Goal: Task Accomplishment & Management: Manage account settings

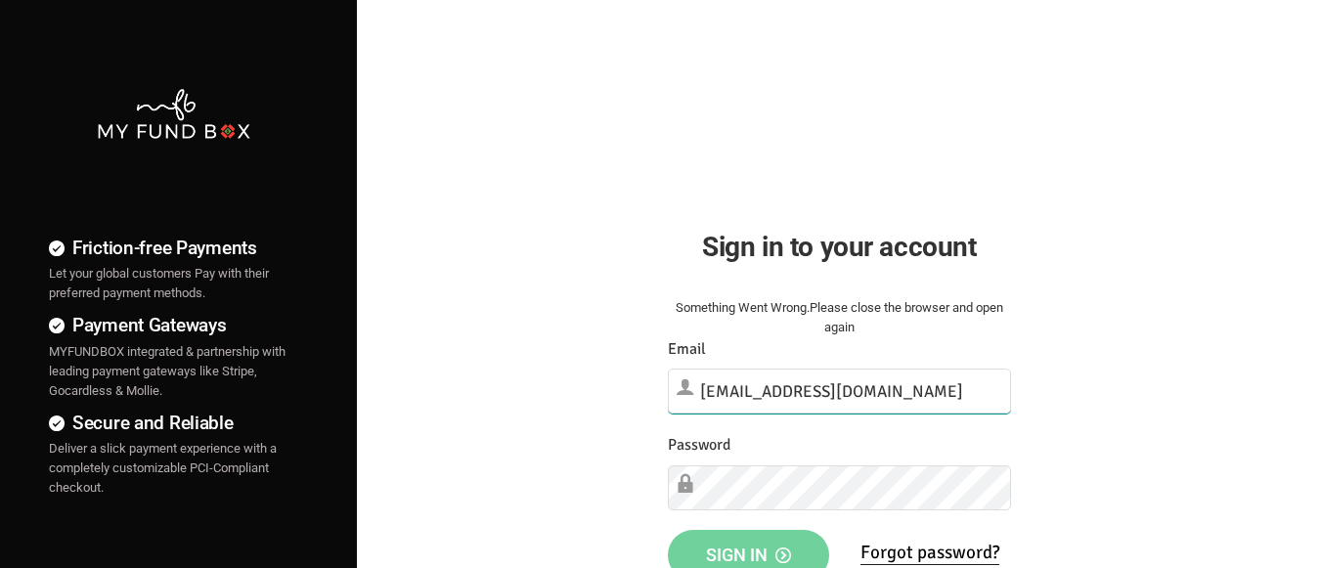
type input "[EMAIL_ADDRESS][DOMAIN_NAME]"
click at [748, 547] on span "Sign in" at bounding box center [748, 555] width 85 height 21
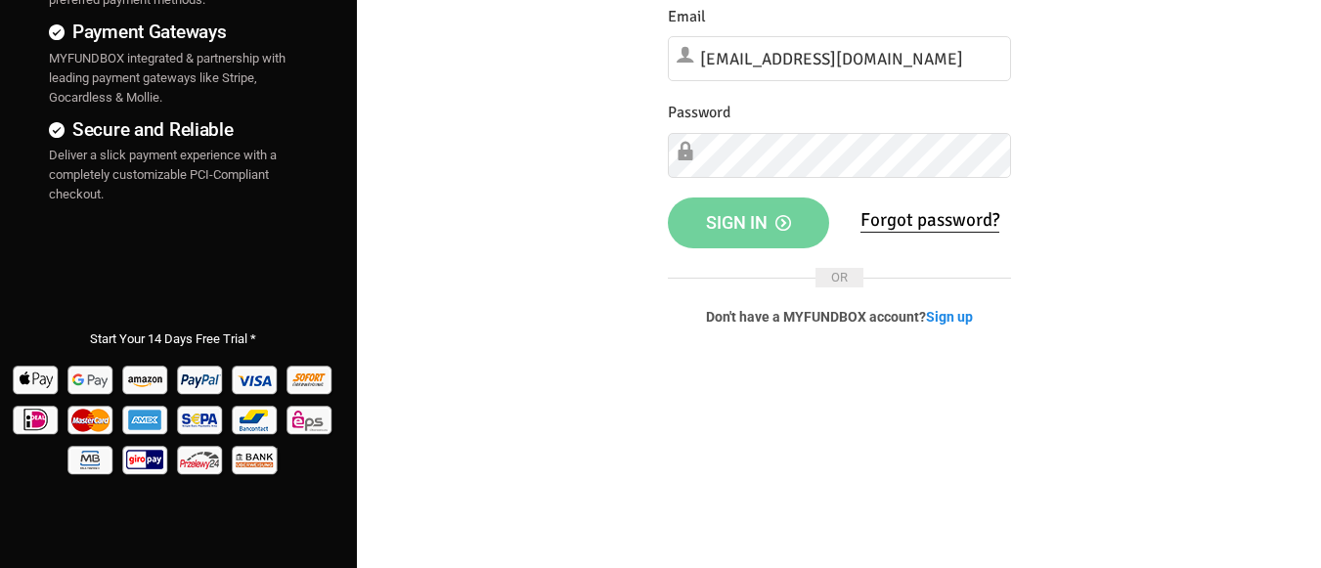
scroll to position [196, 0]
